Goal: Task Accomplishment & Management: Use online tool/utility

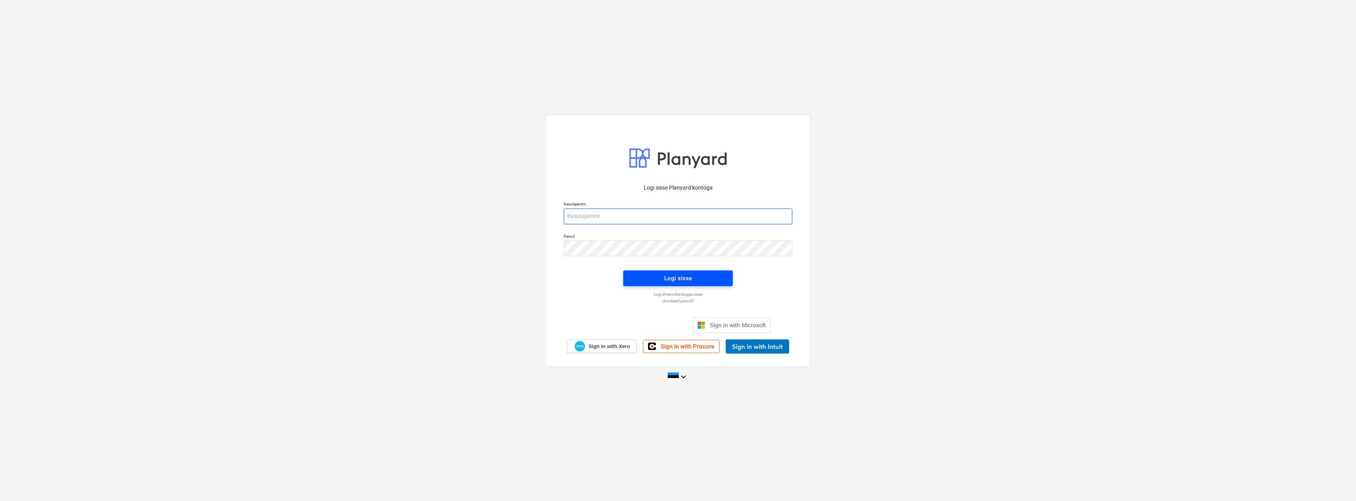
type input "[EMAIL_ADDRESS][DOMAIN_NAME]"
click at [643, 275] on span "Logi sisse" at bounding box center [677, 278] width 91 height 10
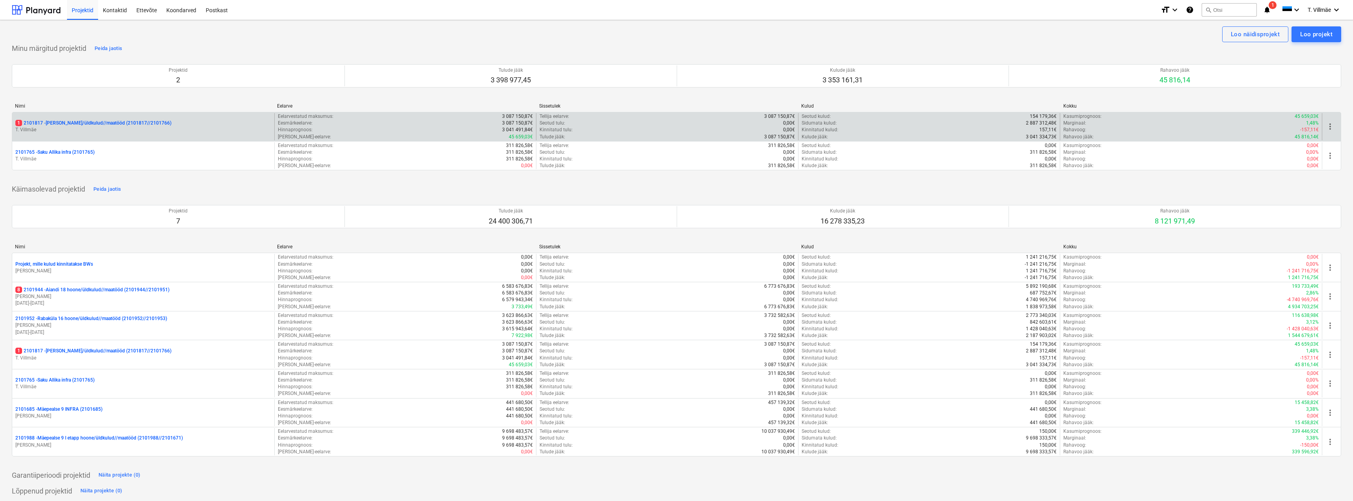
click at [64, 125] on p "1 2101817 - [PERSON_NAME]/üldkulud//maatööd (2101817//2101766)" at bounding box center [93, 123] width 156 height 7
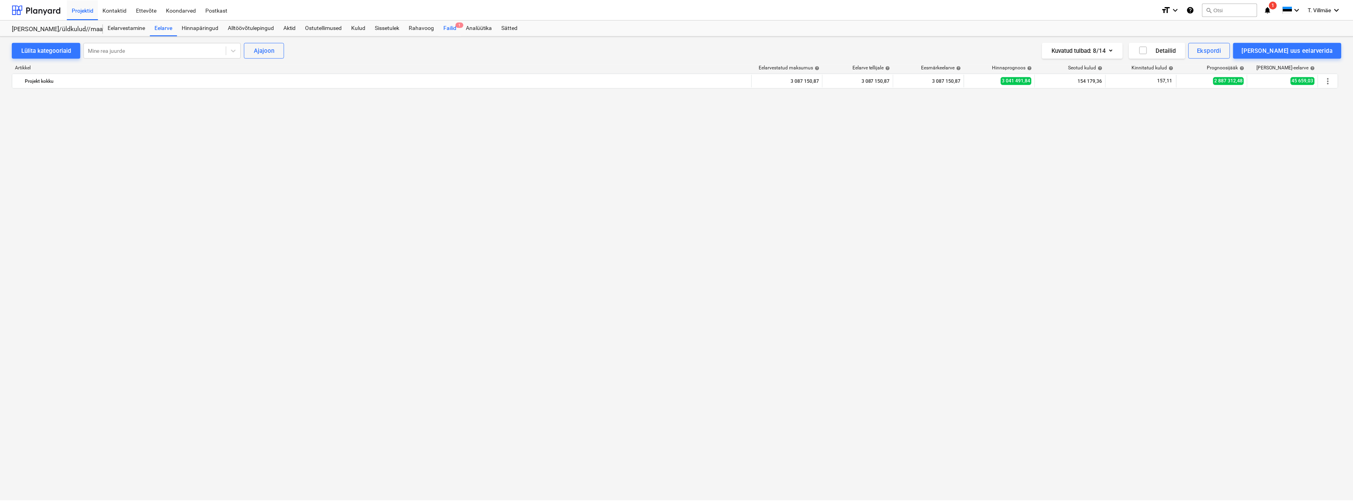
scroll to position [2010, 0]
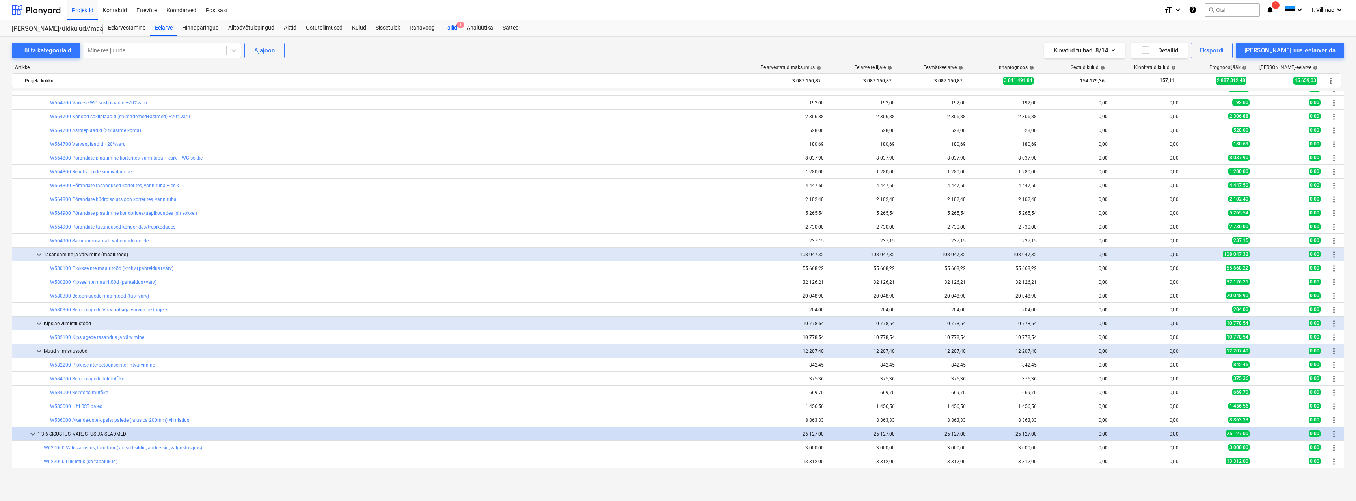
click at [451, 28] on div "Failid 1" at bounding box center [450, 28] width 22 height 16
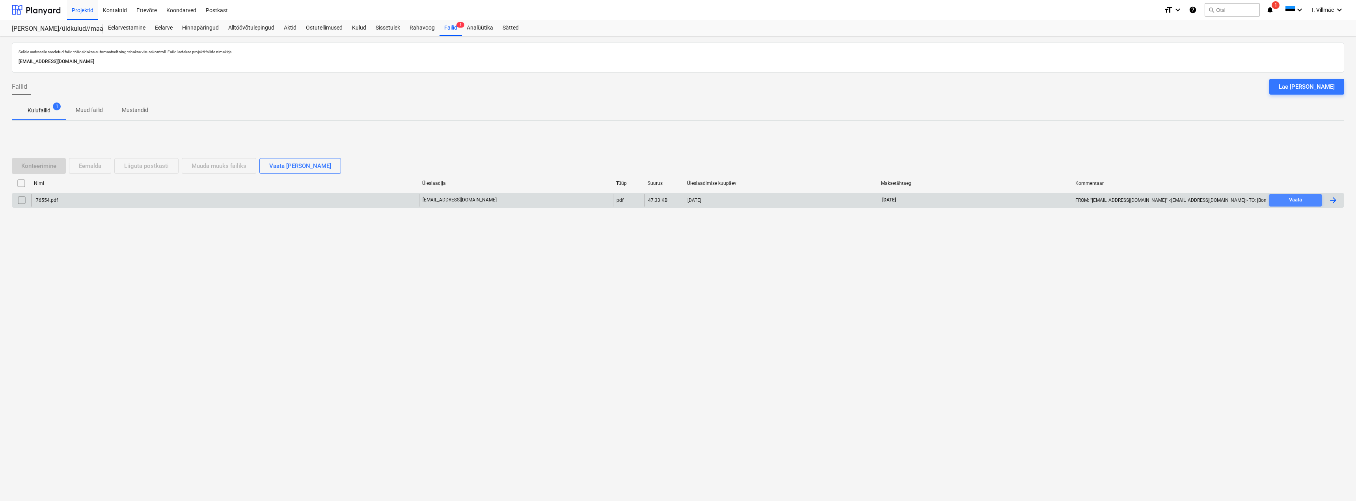
click at [1304, 200] on span "Vaata" at bounding box center [1295, 199] width 46 height 9
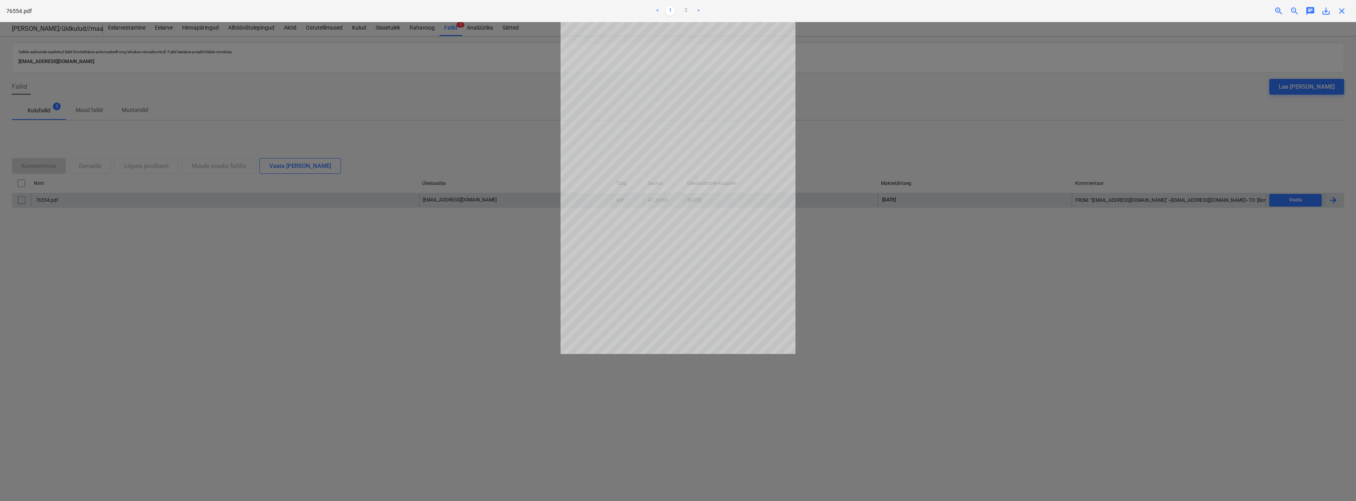
click at [872, 272] on div at bounding box center [678, 261] width 1356 height 479
click at [435, 318] on div at bounding box center [678, 261] width 1356 height 479
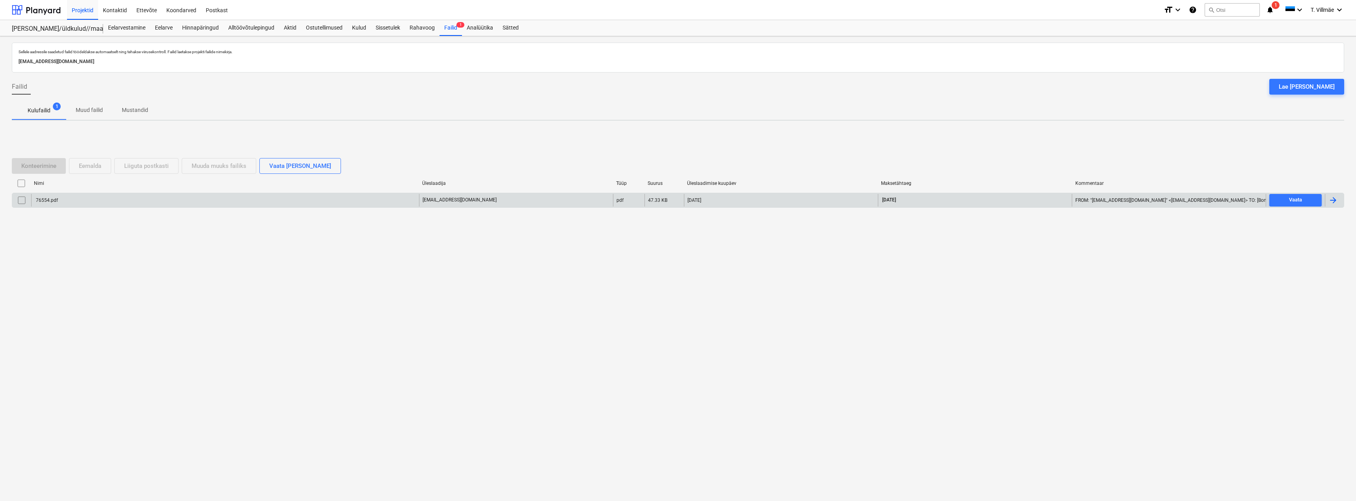
click at [1333, 203] on div at bounding box center [1332, 199] width 9 height 9
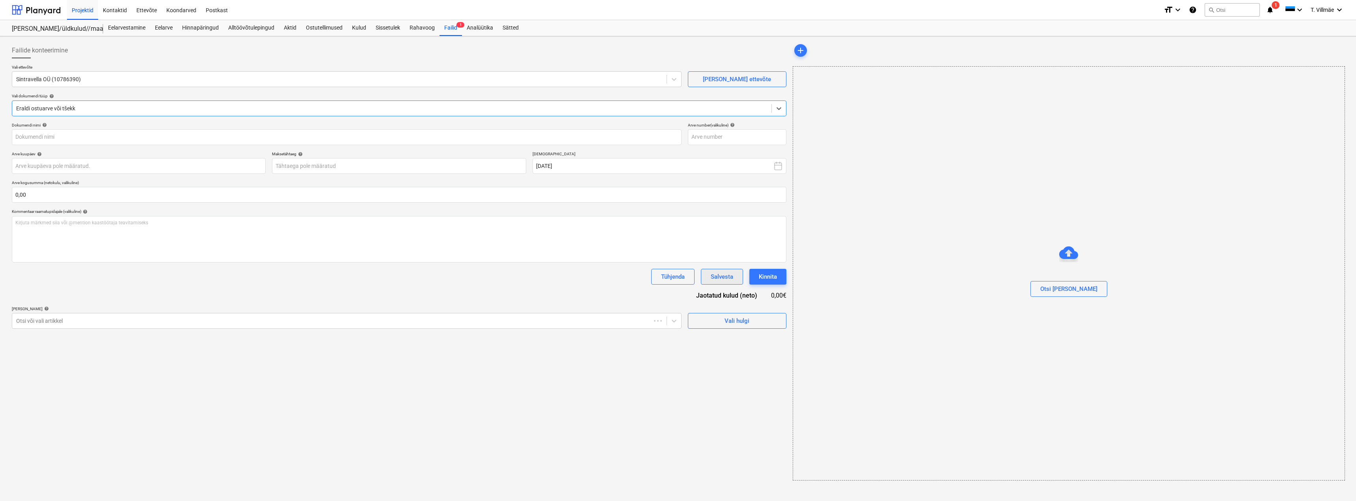
type input "76554"
type input "[DATE]"
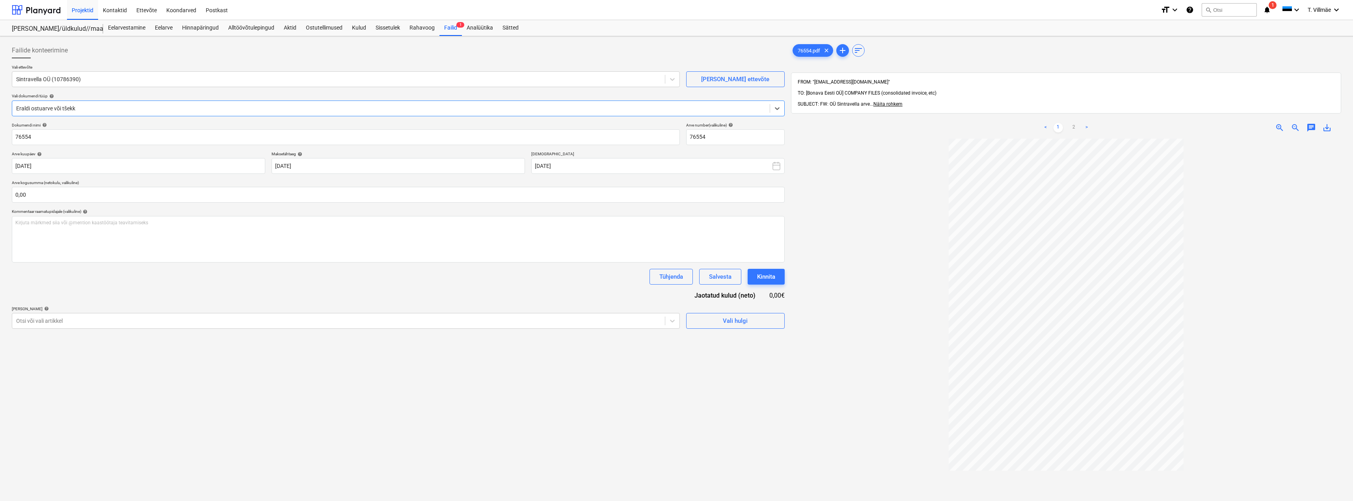
click at [1088, 123] on link ">" at bounding box center [1086, 127] width 9 height 9
click at [1058, 123] on link "1" at bounding box center [1057, 127] width 9 height 9
click at [670, 320] on icon at bounding box center [672, 321] width 5 height 3
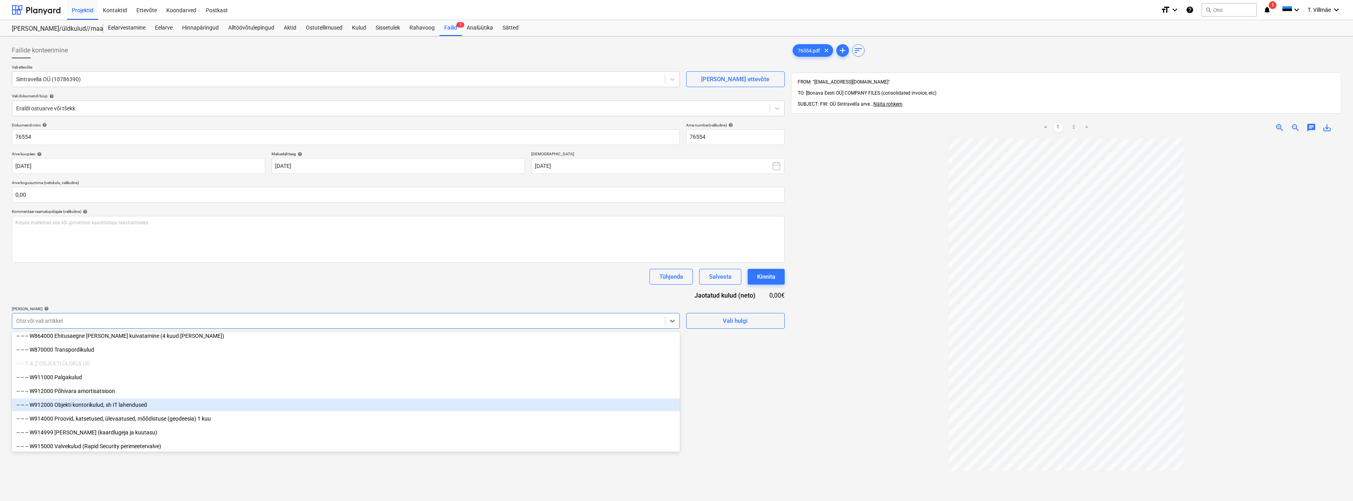
scroll to position [4331, 0]
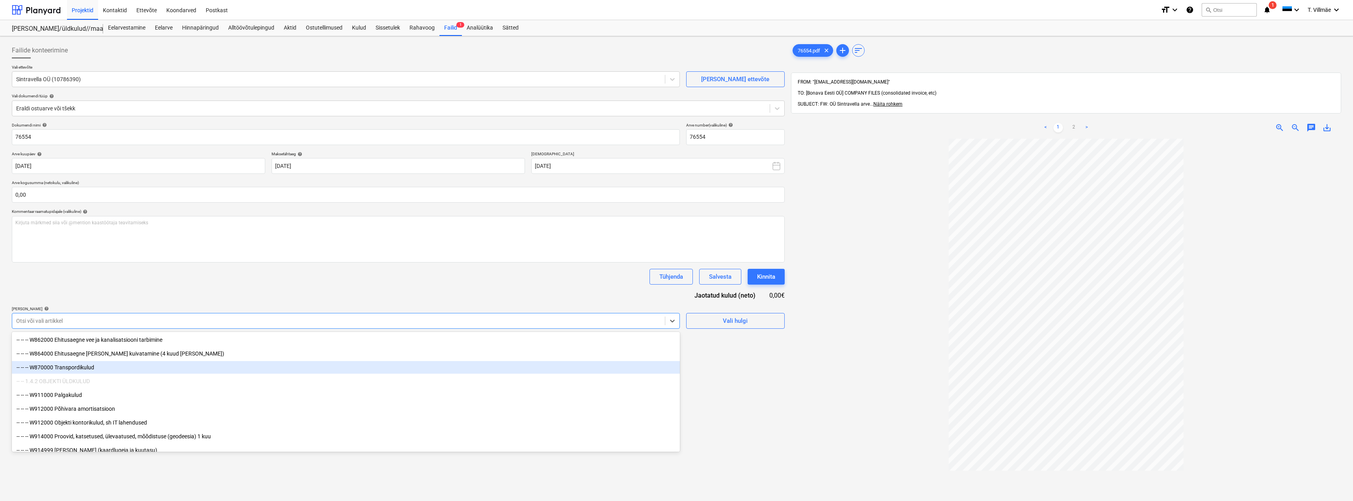
click at [84, 367] on div "-- -- -- W870000 Transpordikulud" at bounding box center [346, 367] width 668 height 13
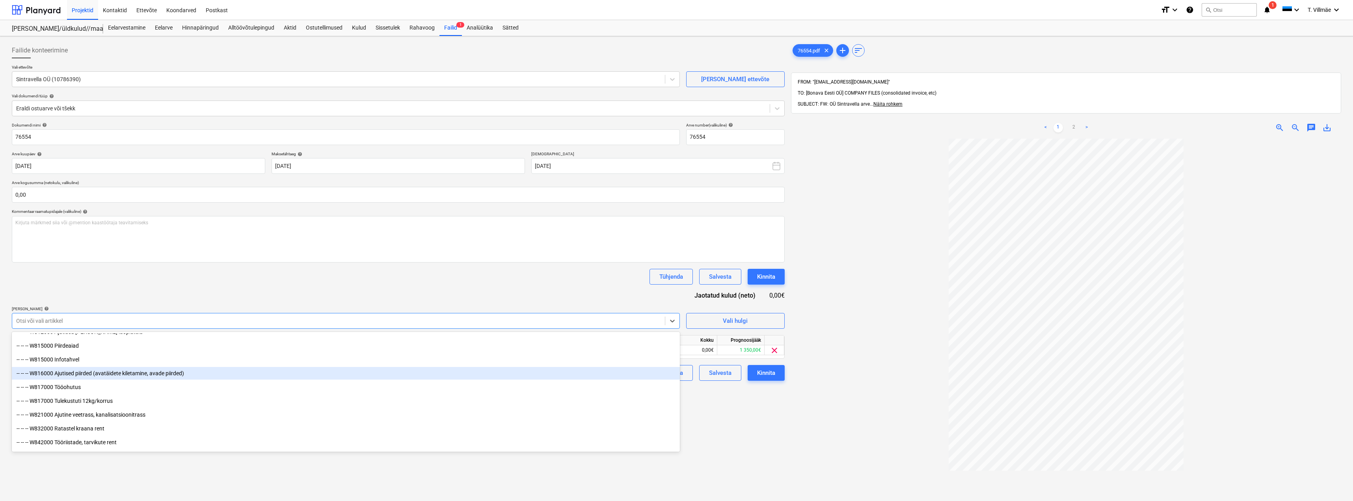
scroll to position [4134, 0]
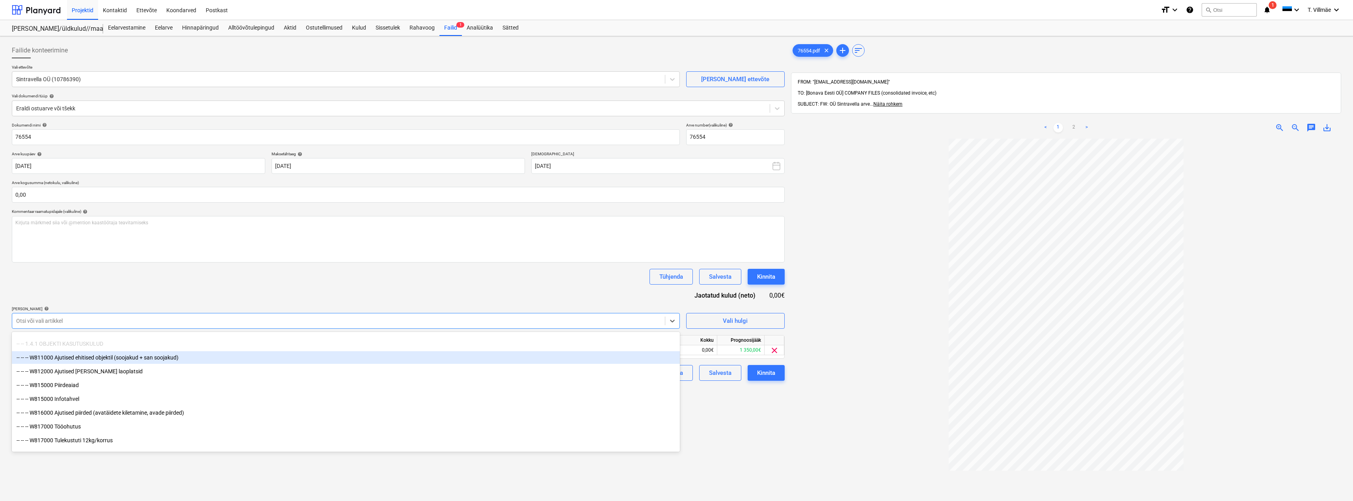
click at [93, 357] on div "-- -- -- W811000 Ajutised ehitised objektil (soojakud + san soojakud)" at bounding box center [346, 357] width 668 height 13
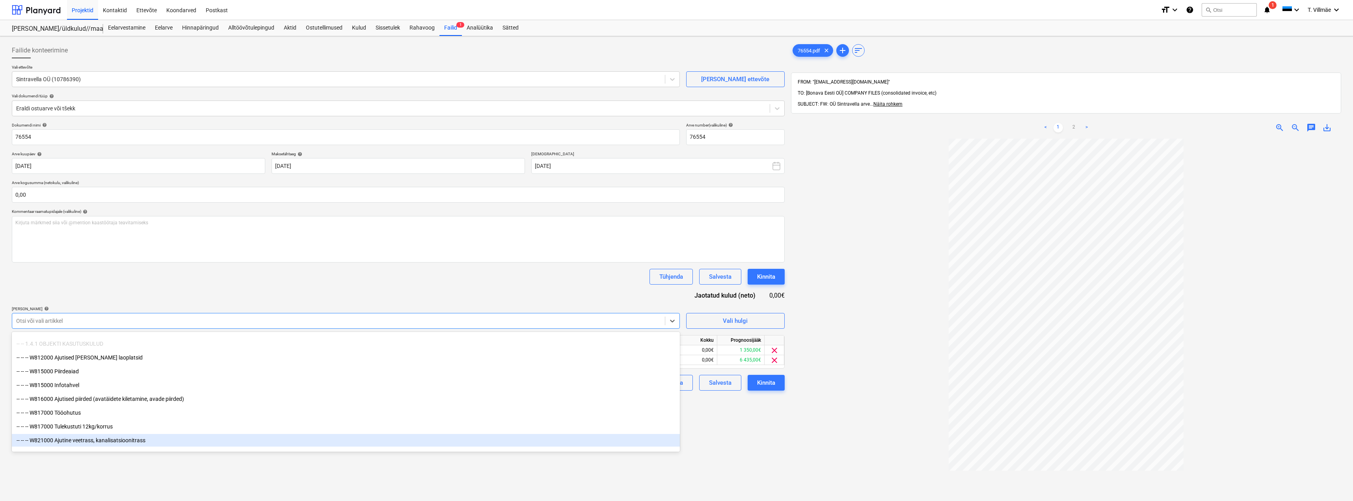
click at [726, 418] on div "Failide konteerimine Vali ettevõte Sintravella OÜ (10786390) [PERSON_NAME] uus …" at bounding box center [398, 329] width 779 height 581
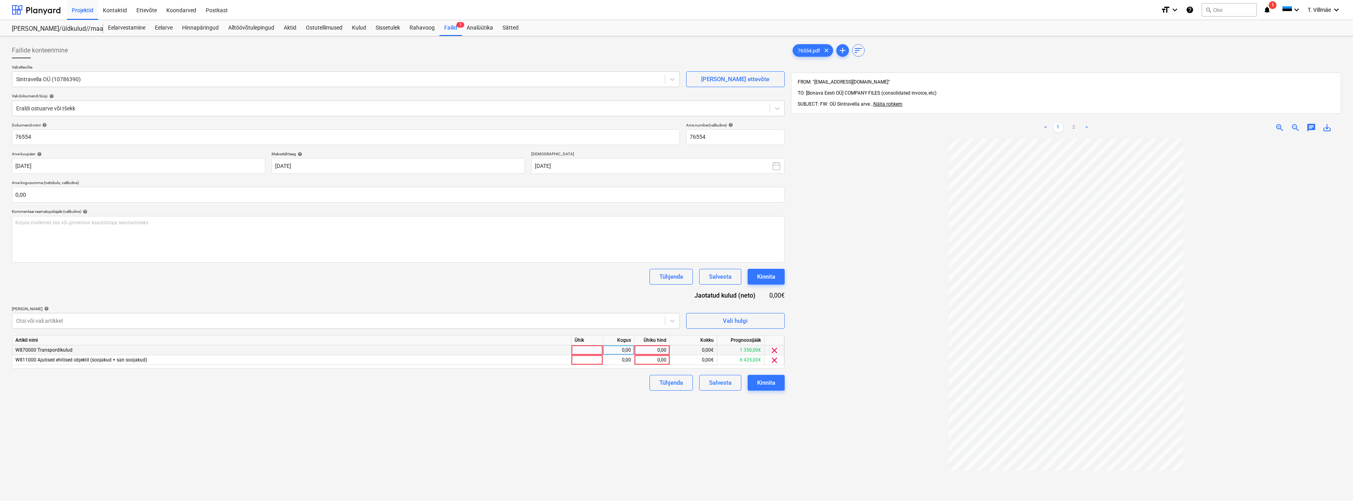
click at [660, 351] on div "0,00" at bounding box center [652, 350] width 29 height 10
type input "250"
click at [585, 417] on div "Failide konteerimine Vali ettevõte Sintravella OÜ (10786390) [PERSON_NAME] uus …" at bounding box center [398, 329] width 779 height 581
click at [658, 351] on div "250,00" at bounding box center [652, 350] width 29 height 10
type input "300"
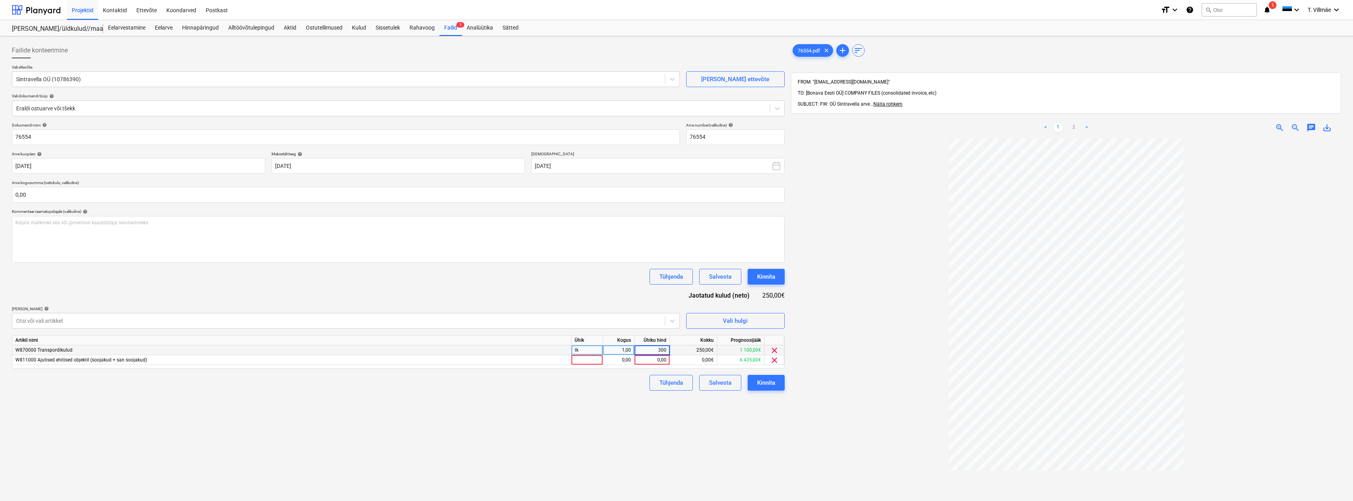
click at [609, 409] on div "Failide konteerimine Vali ettevõte Sintravella OÜ (10786390) [PERSON_NAME] uus …" at bounding box center [398, 329] width 779 height 581
click at [662, 359] on div "0,00" at bounding box center [652, 360] width 29 height 10
type input "298,36"
click at [621, 415] on div "Failide konteerimine Vali ettevõte Sintravella OÜ (10786390) [PERSON_NAME] uus …" at bounding box center [398, 329] width 779 height 581
click at [771, 383] on div "Kinnita" at bounding box center [766, 383] width 18 height 10
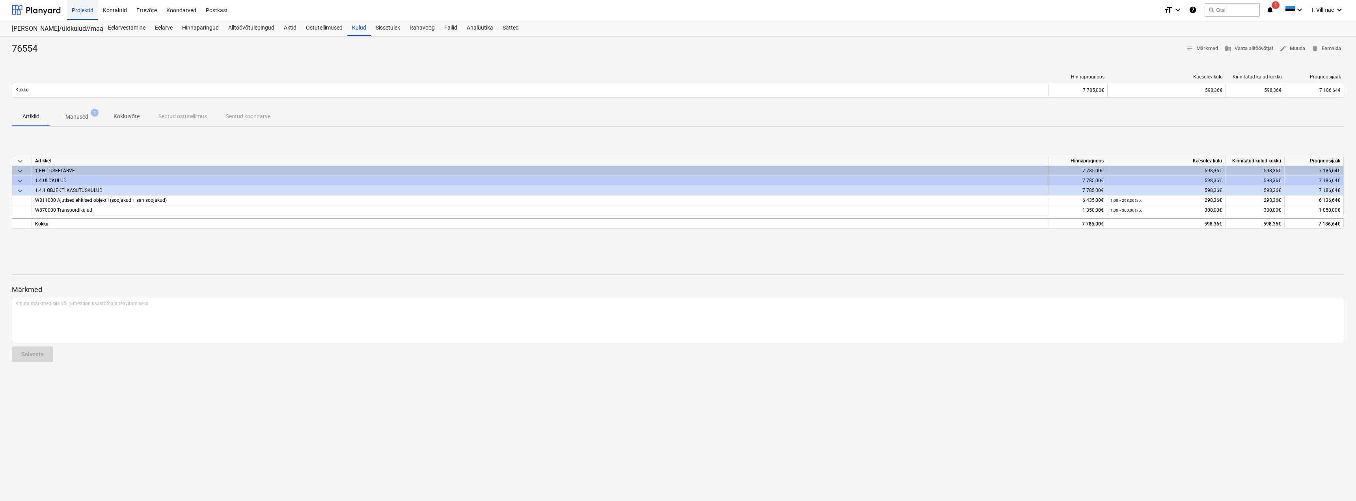
click at [80, 11] on div "Projektid" at bounding box center [82, 10] width 31 height 20
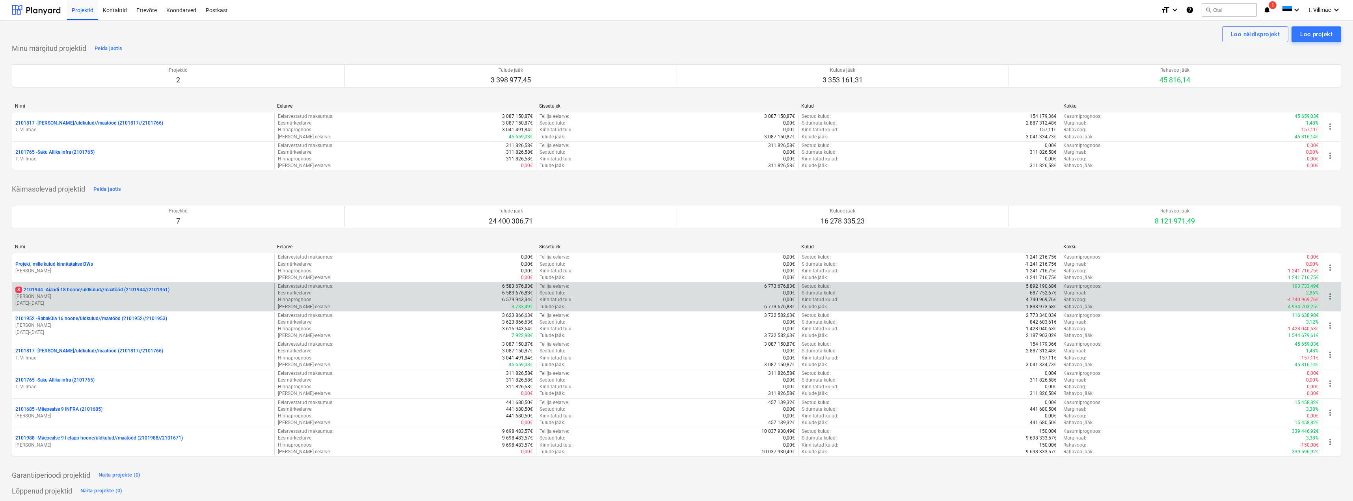
click at [75, 295] on p "[PERSON_NAME]" at bounding box center [143, 296] width 256 height 7
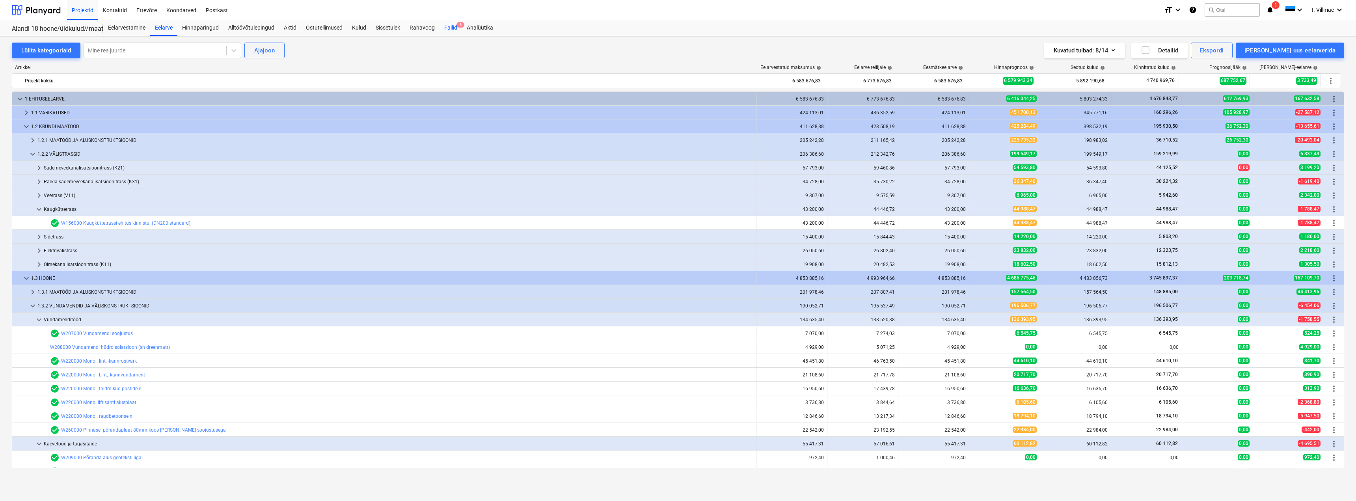
click at [452, 27] on div "Failid 8" at bounding box center [450, 28] width 22 height 16
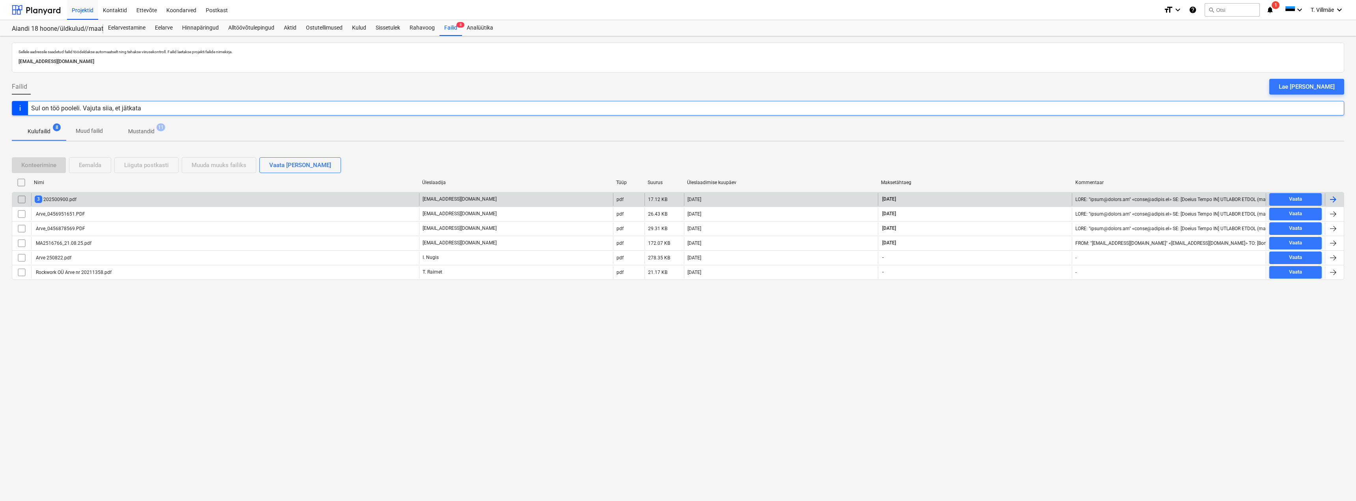
click at [1330, 199] on div at bounding box center [1332, 199] width 9 height 9
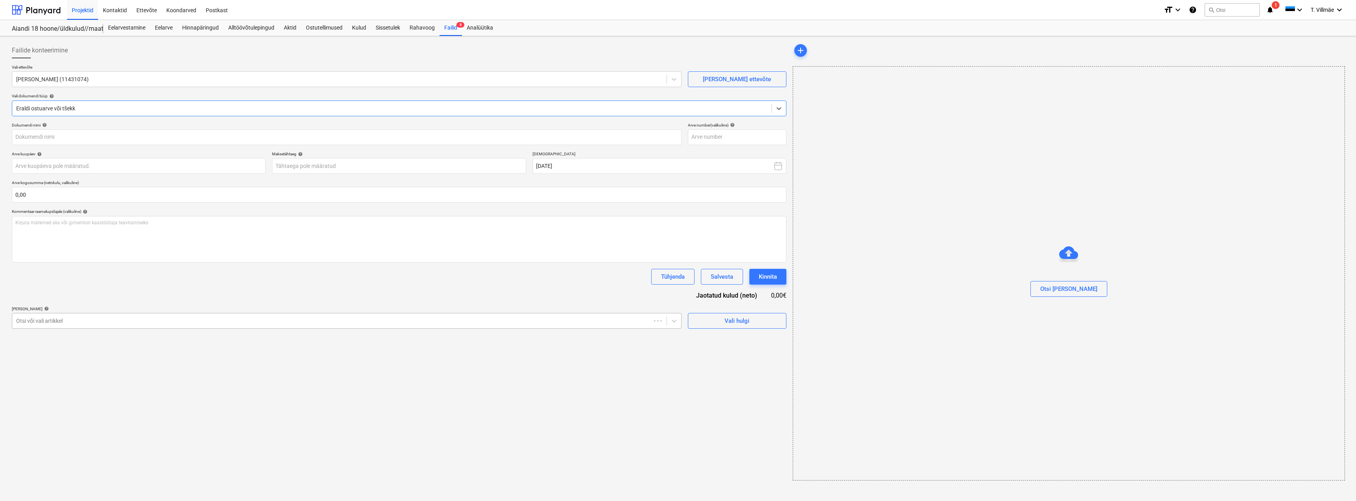
type input "202500900"
type input "[DATE]"
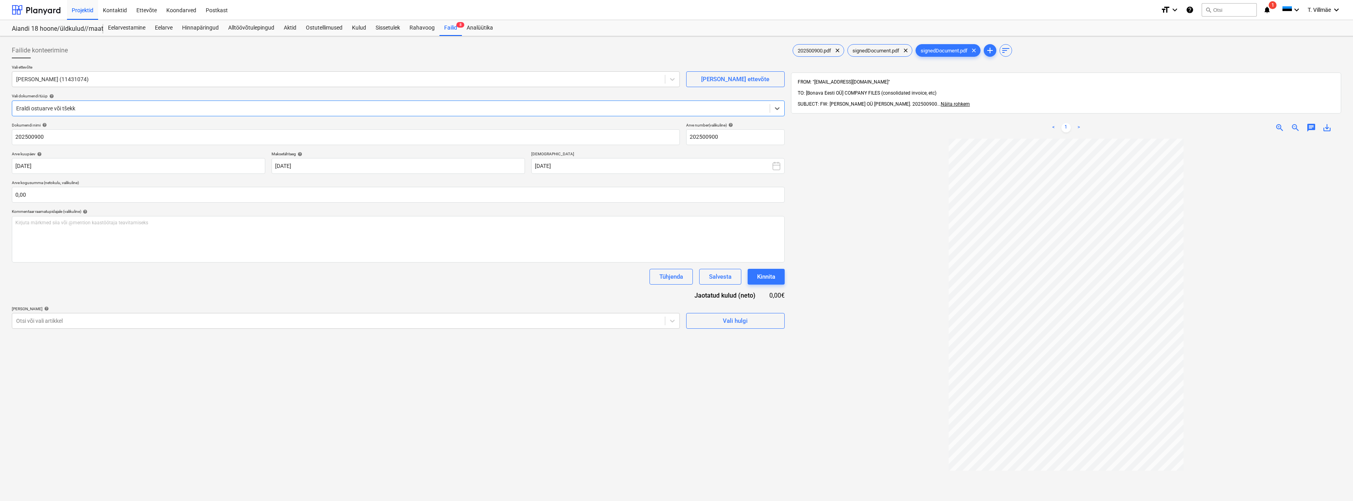
click at [1080, 123] on link ">" at bounding box center [1078, 127] width 9 height 9
click at [1055, 123] on link "<" at bounding box center [1053, 127] width 9 height 9
click at [1081, 123] on link ">" at bounding box center [1078, 127] width 9 height 9
click at [816, 51] on span "202500900.pdf" at bounding box center [814, 51] width 43 height 6
click at [1265, 8] on icon "notifications" at bounding box center [1267, 9] width 8 height 9
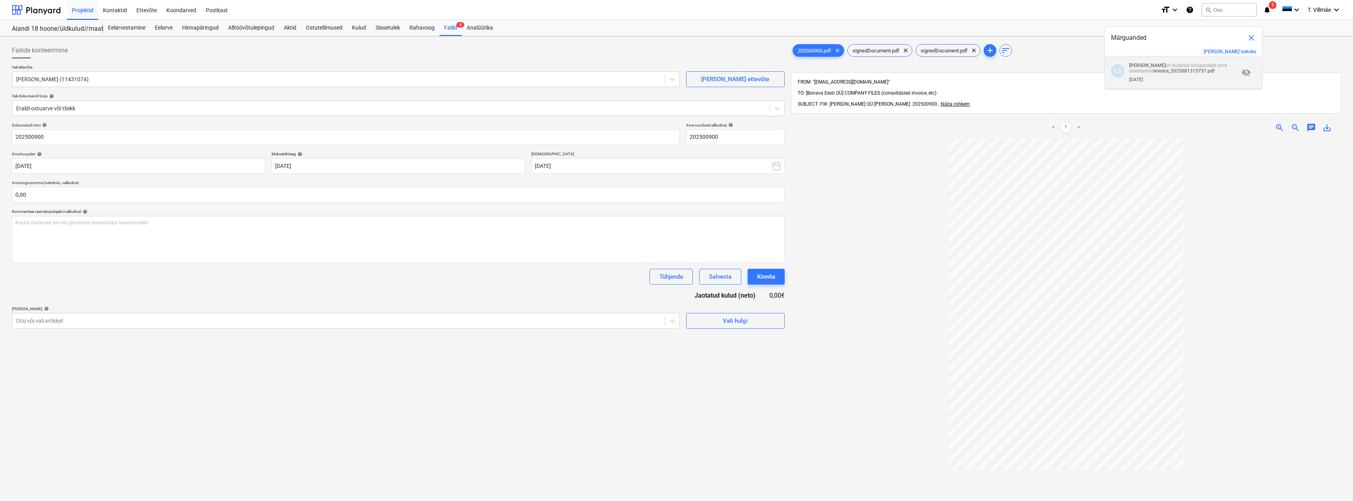
click at [1179, 71] on strong "invoice_2025081315757.pdf" at bounding box center [1183, 71] width 61 height 6
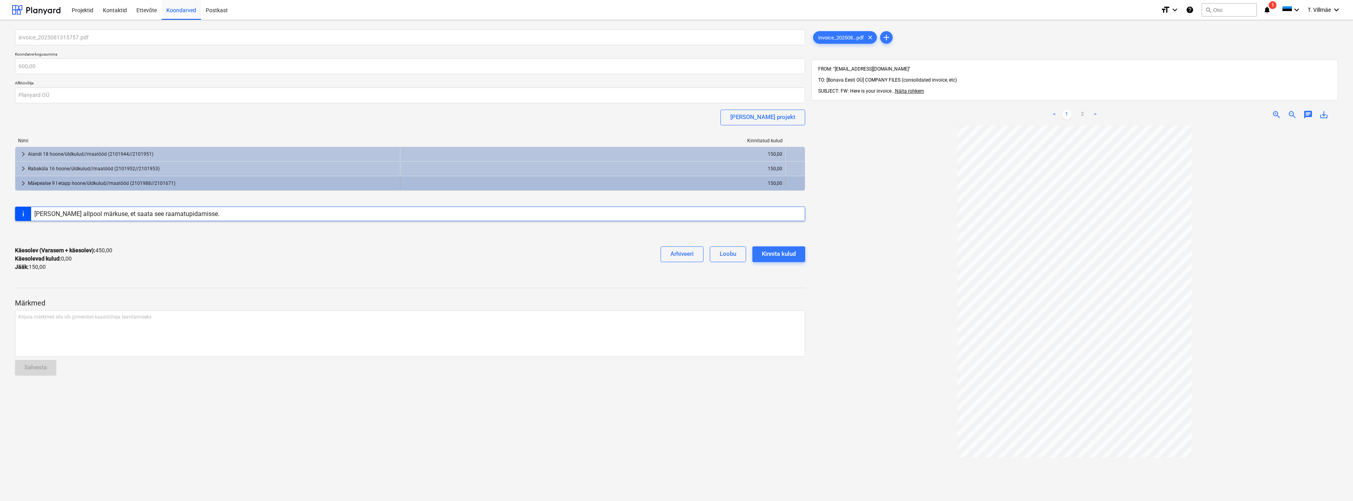
click at [128, 184] on div "Mäepealse 9 I etapp hoone/üldkulud//maatööd (2101988//2101671)" at bounding box center [212, 183] width 369 height 13
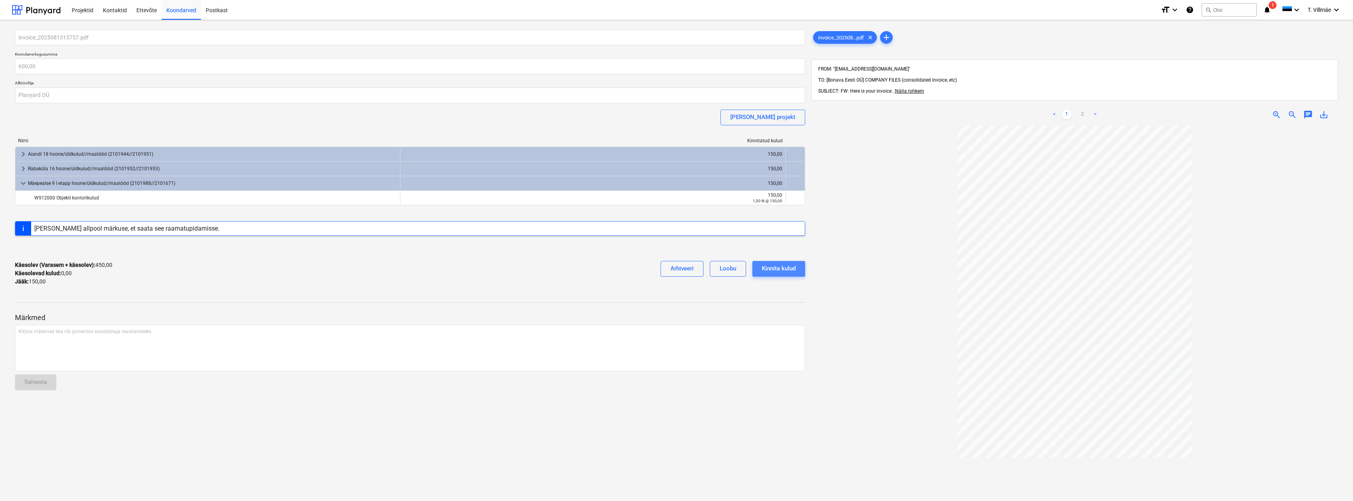
click at [764, 271] on div "Kinnita kulud" at bounding box center [779, 268] width 34 height 10
click at [1270, 9] on icon "notifications" at bounding box center [1267, 9] width 8 height 9
click at [86, 12] on div "Projektid" at bounding box center [82, 10] width 31 height 20
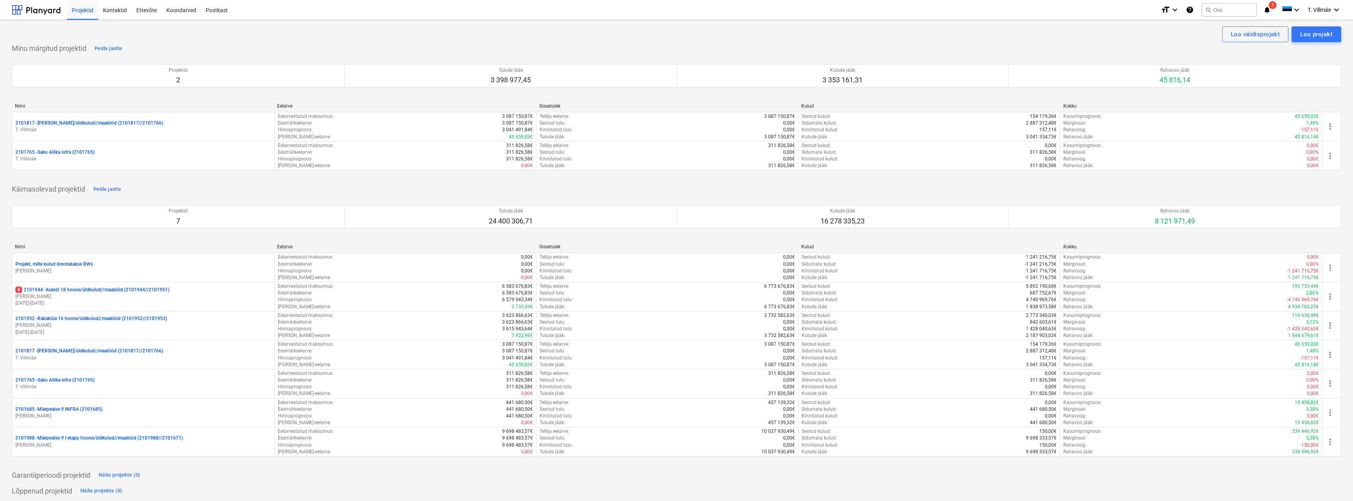
click at [1267, 8] on icon "notifications" at bounding box center [1267, 9] width 8 height 9
click at [1165, 67] on p "[PERSON_NAME] on küsinud sinupoolselt arve sisestamist invoice_2025081315757.pdf" at bounding box center [1184, 68] width 110 height 11
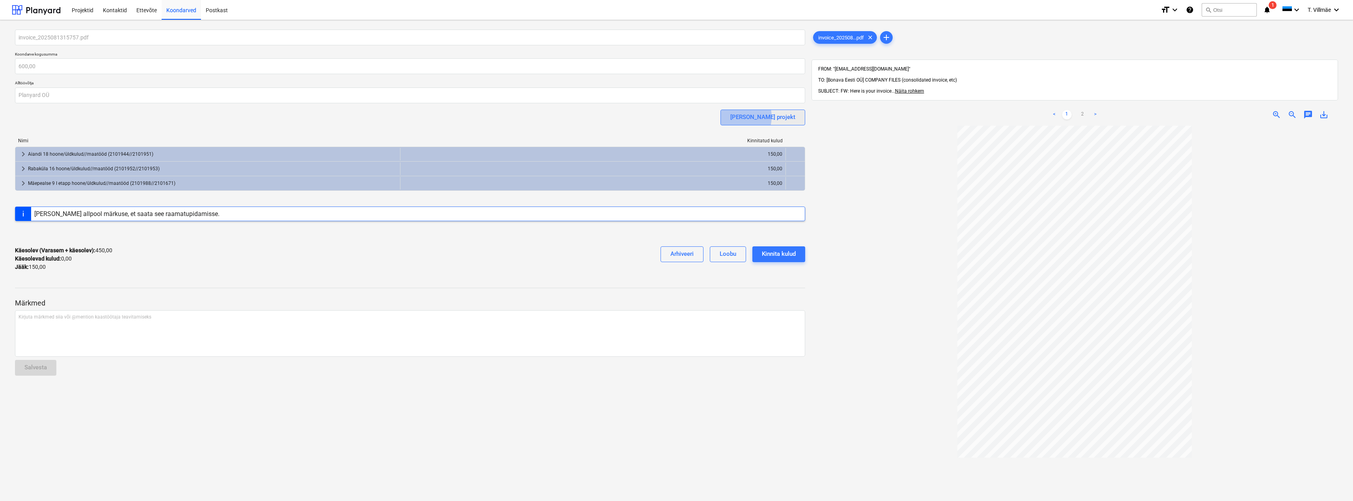
click at [768, 117] on div "[PERSON_NAME] projekt" at bounding box center [762, 117] width 65 height 10
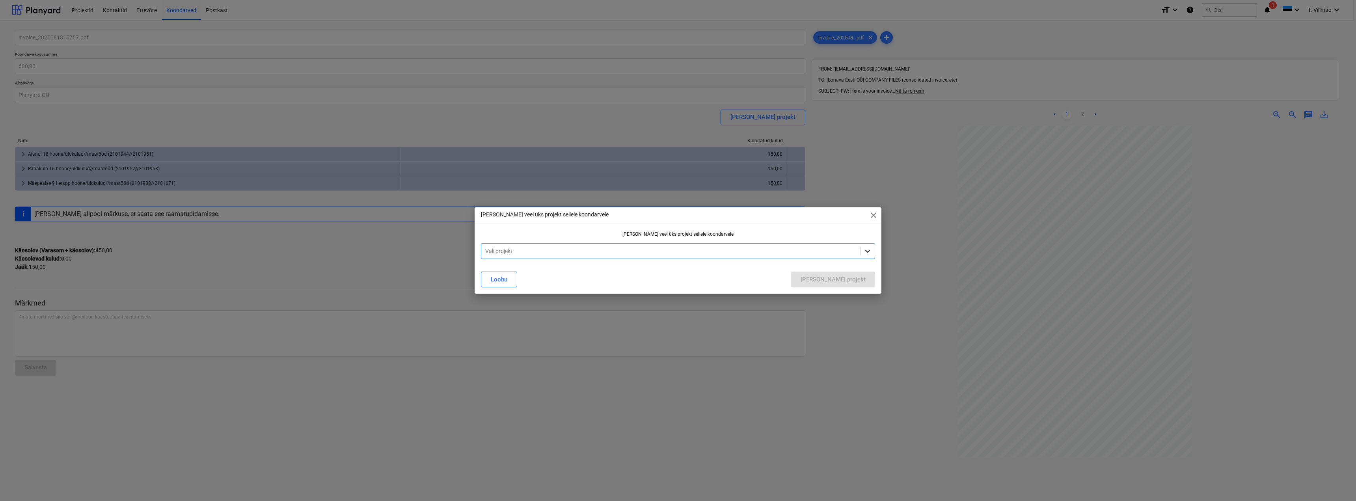
click at [867, 252] on icon at bounding box center [867, 251] width 5 height 3
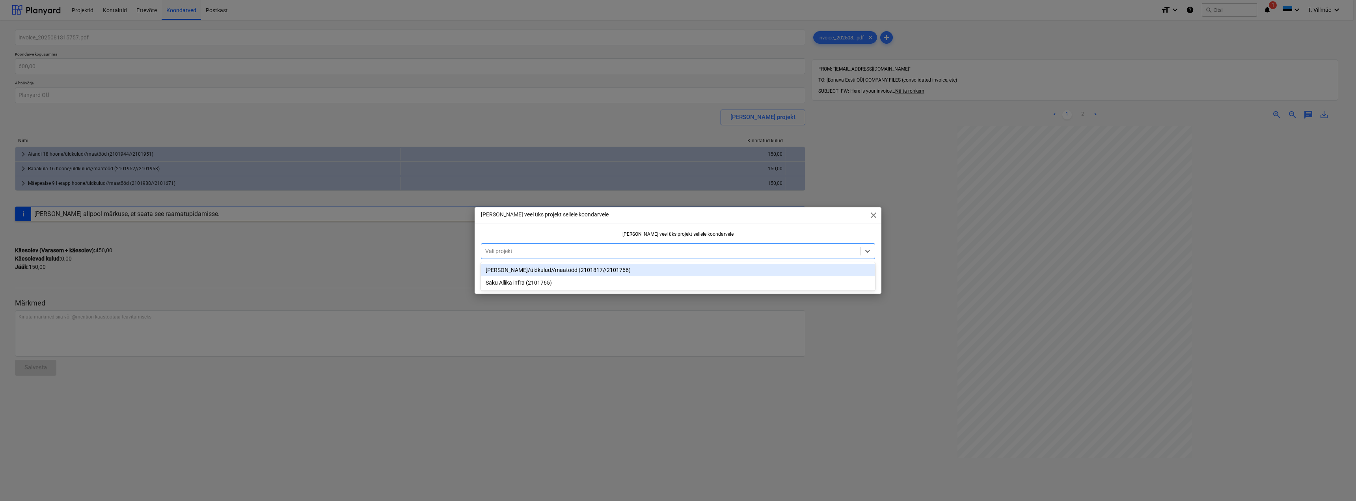
click at [558, 271] on div "[PERSON_NAME]/üldkulud//maatööd (2101817//2101766)" at bounding box center [678, 270] width 394 height 13
click at [850, 284] on div "[PERSON_NAME] projekt" at bounding box center [832, 279] width 65 height 10
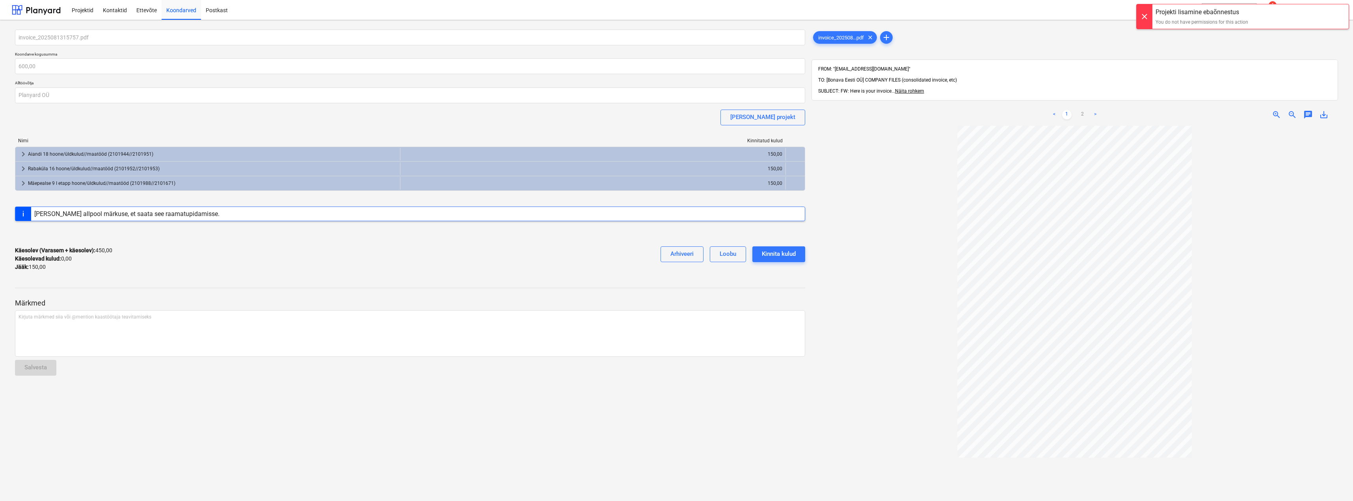
click at [793, 236] on div at bounding box center [410, 233] width 790 height 13
click at [778, 117] on div "[PERSON_NAME] projekt" at bounding box center [762, 117] width 65 height 10
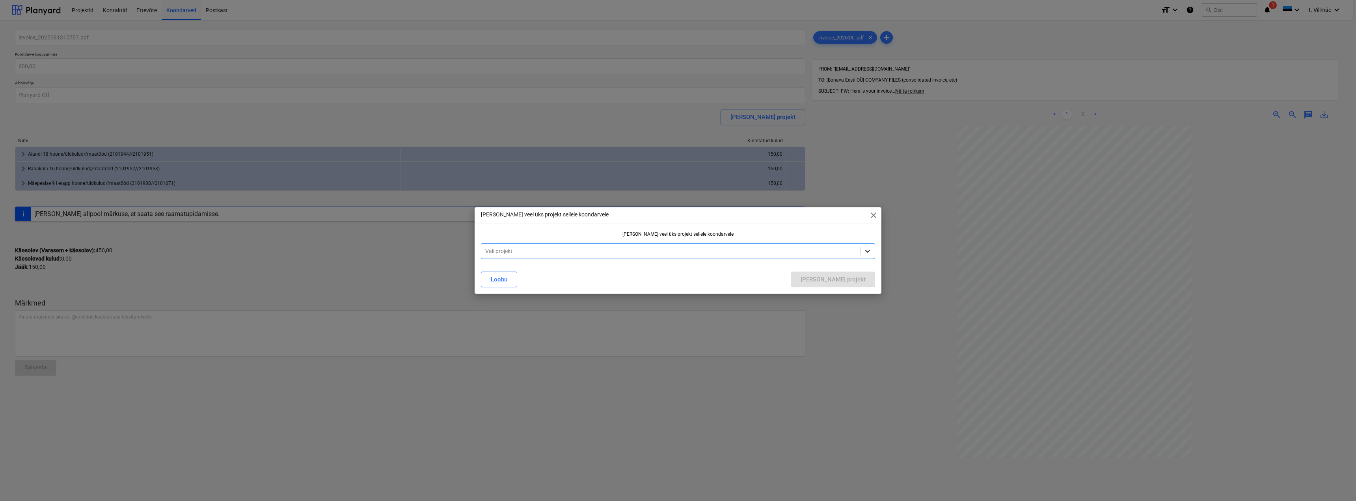
click at [869, 251] on icon at bounding box center [867, 251] width 5 height 3
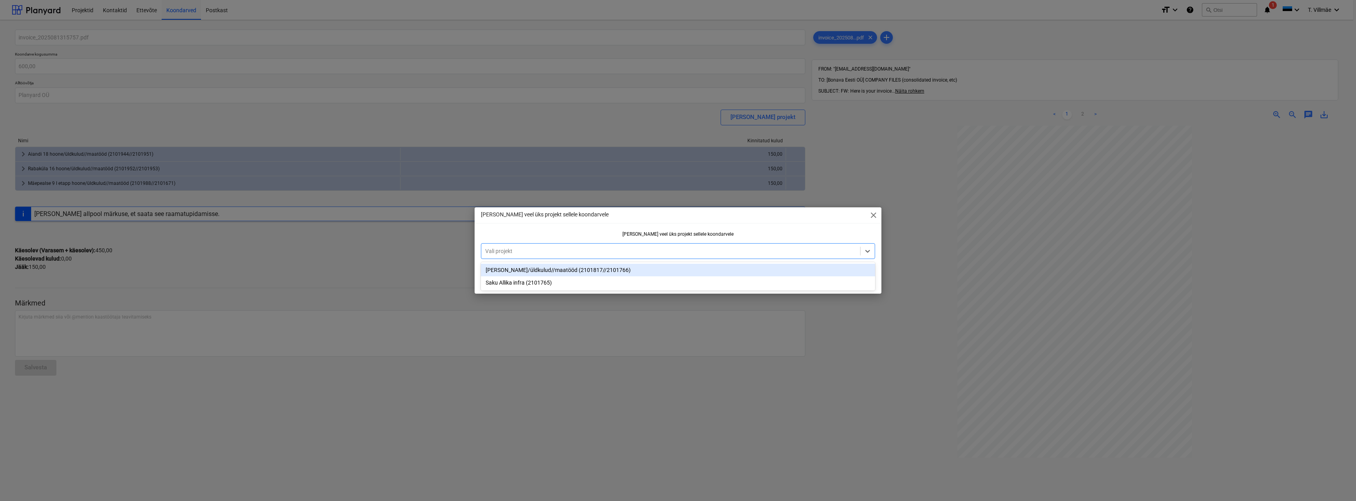
click at [532, 269] on div "[PERSON_NAME]/üldkulud//maatööd (2101817//2101766)" at bounding box center [678, 270] width 394 height 13
click at [645, 287] on div "[PERSON_NAME] projekt" at bounding box center [678, 279] width 404 height 22
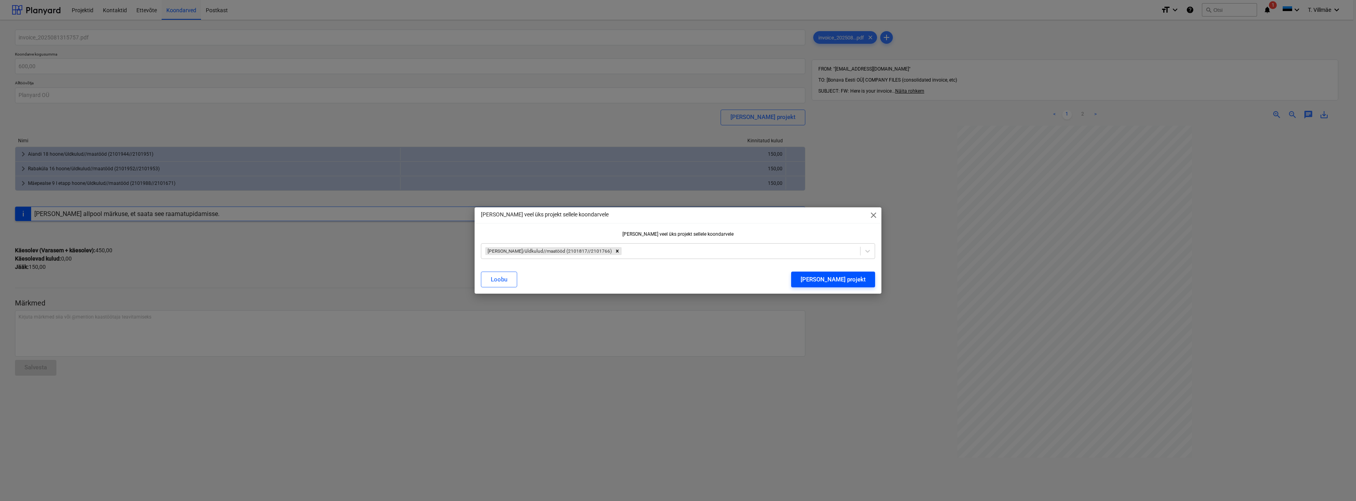
click at [848, 283] on div "[PERSON_NAME] projekt" at bounding box center [832, 279] width 65 height 10
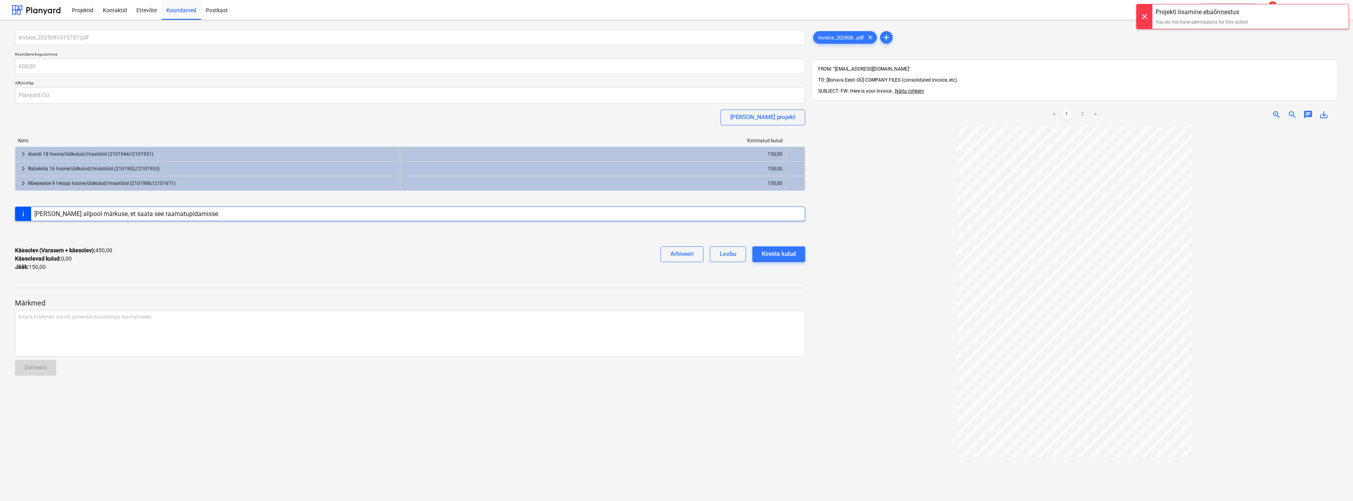
click at [1142, 21] on div at bounding box center [1144, 16] width 16 height 24
click at [91, 12] on div "Projektid" at bounding box center [82, 10] width 31 height 20
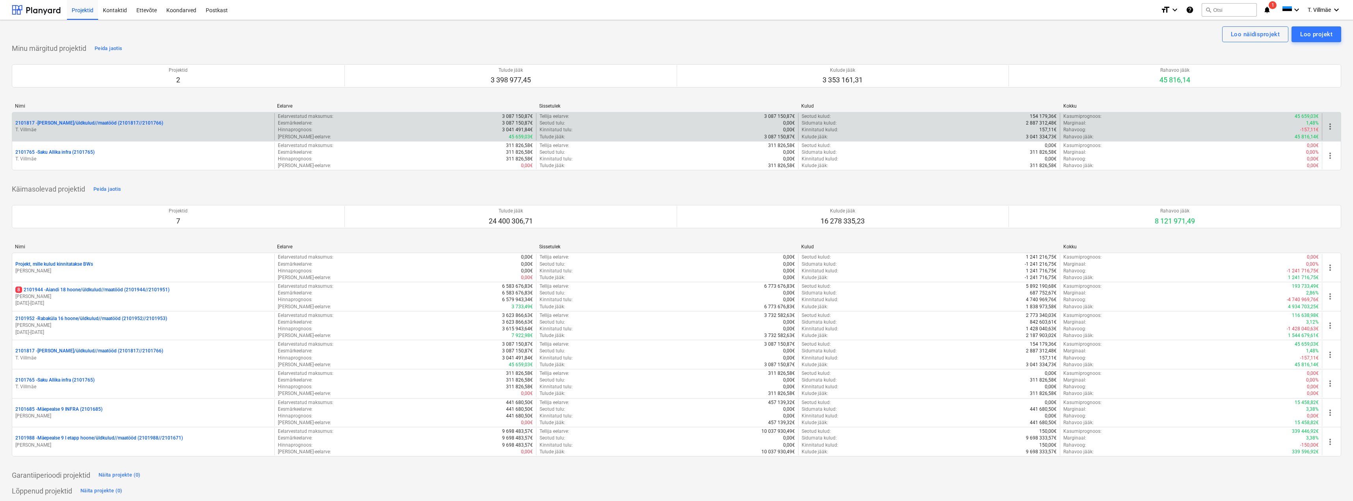
click at [66, 125] on p "2101817 - [PERSON_NAME]/üldkulud//maatööd (2101817//2101766)" at bounding box center [89, 123] width 148 height 7
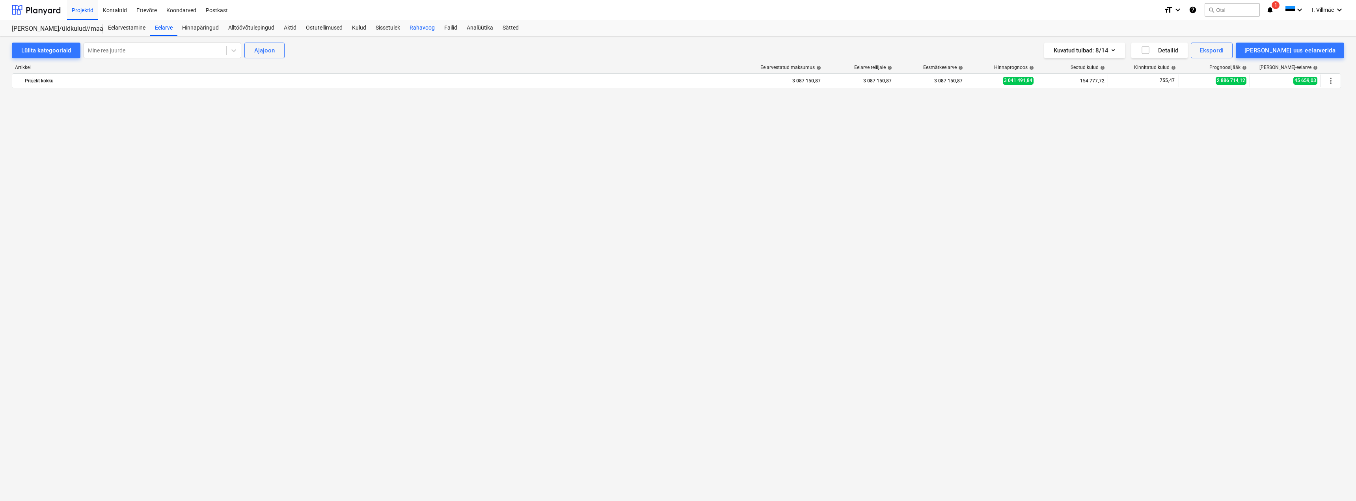
scroll to position [2010, 0]
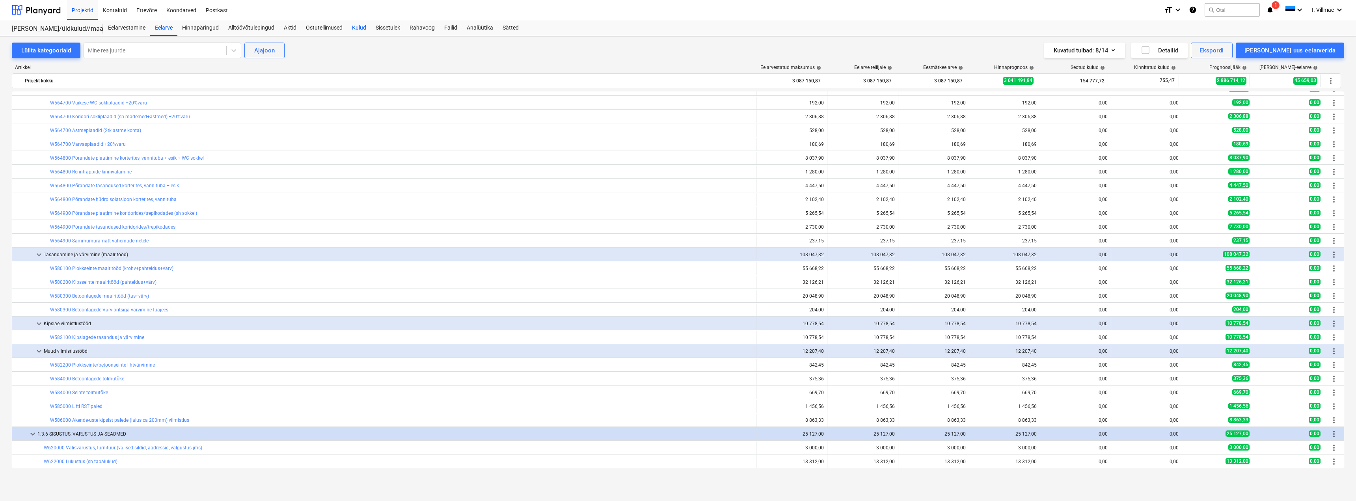
click at [360, 29] on div "Kulud" at bounding box center [359, 28] width 24 height 16
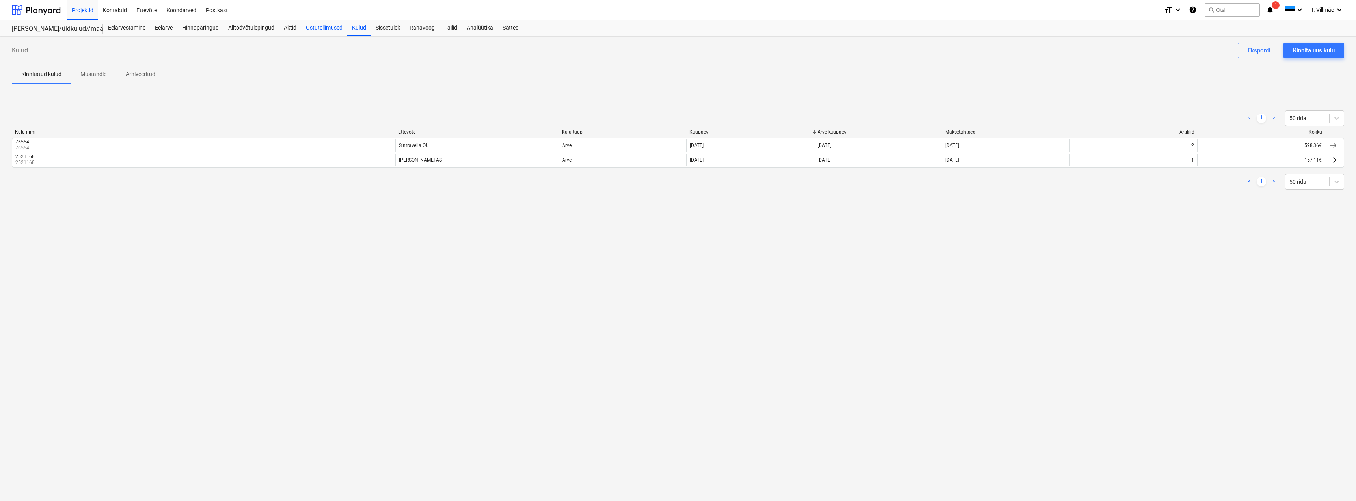
click at [312, 29] on div "Ostutellimused" at bounding box center [324, 28] width 46 height 16
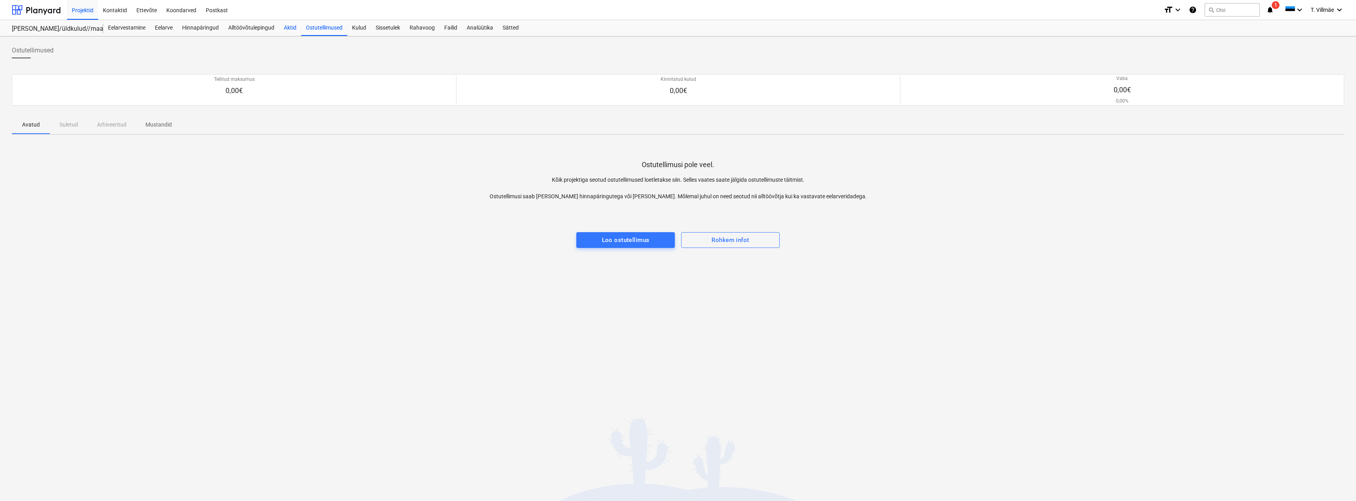
click at [287, 29] on div "Aktid" at bounding box center [290, 28] width 22 height 16
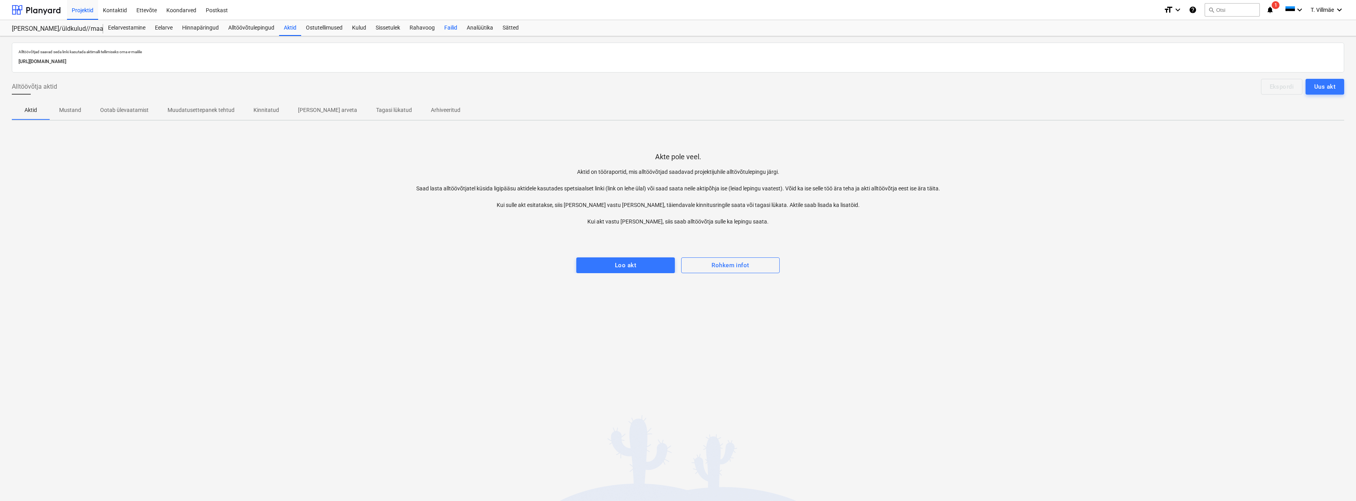
click at [454, 28] on div "Failid" at bounding box center [450, 28] width 22 height 16
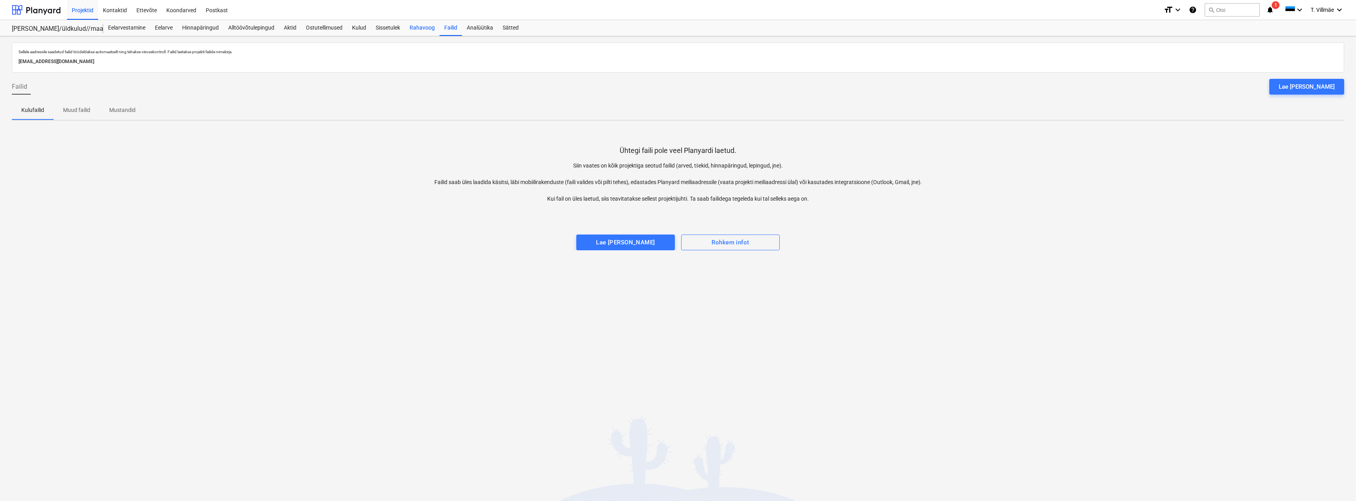
click at [426, 25] on div "Rahavoog" at bounding box center [422, 28] width 35 height 16
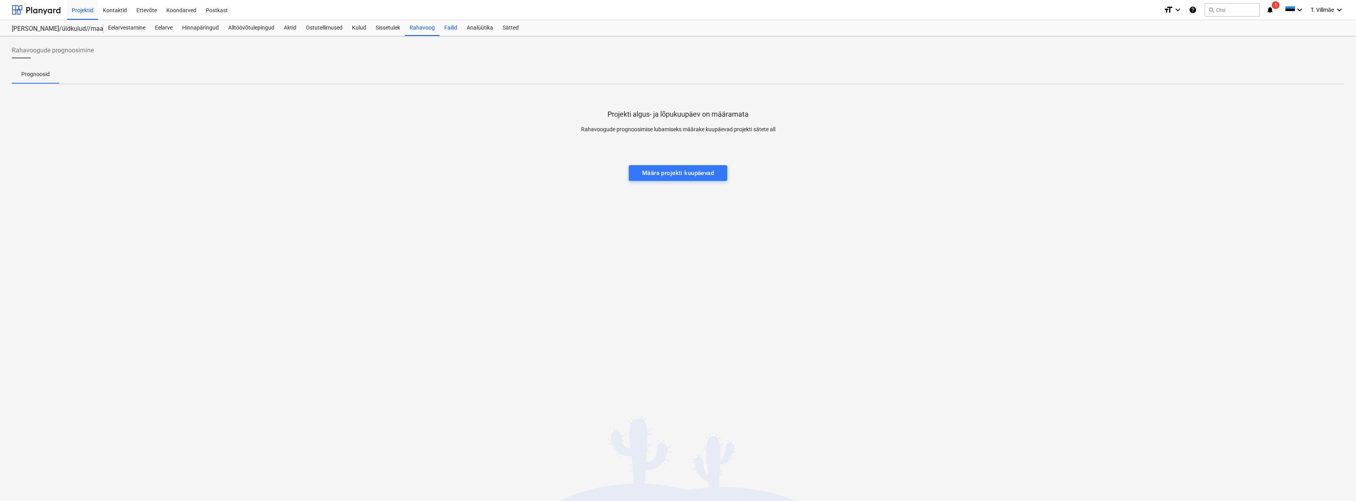
click at [447, 28] on div "Failid" at bounding box center [450, 28] width 22 height 16
